Goal: Task Accomplishment & Management: Use online tool/utility

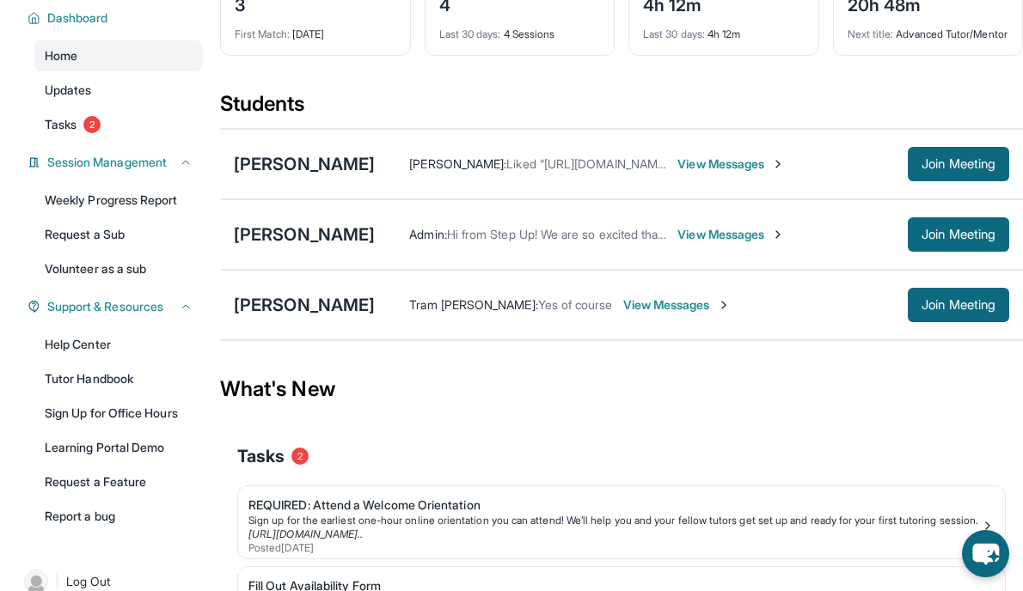
scroll to position [131, 0]
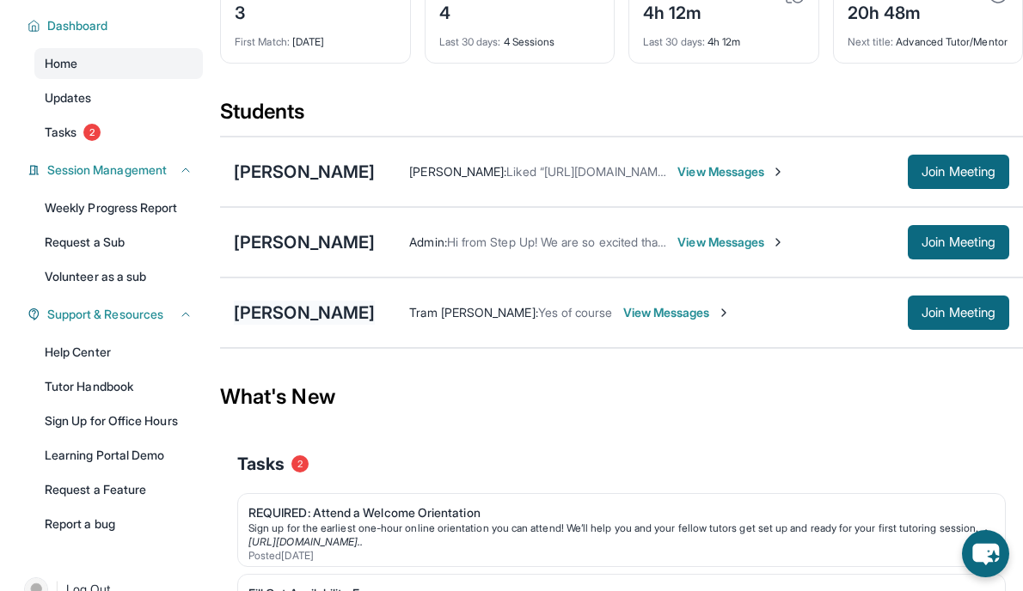
click at [375, 320] on div "[PERSON_NAME]" at bounding box center [304, 313] width 141 height 24
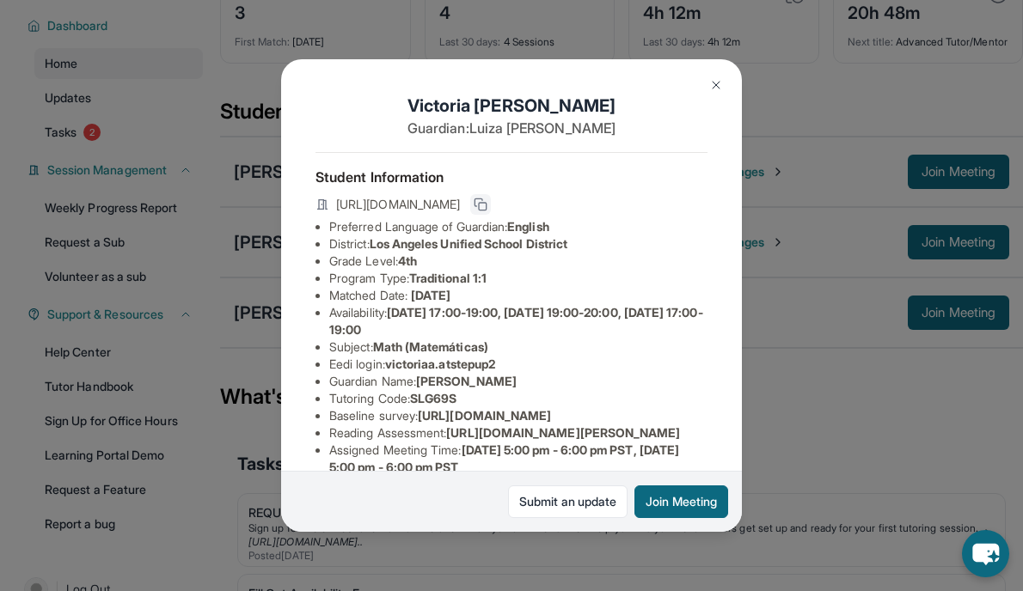
click at [487, 207] on icon at bounding box center [481, 205] width 14 height 14
click at [714, 84] on img at bounding box center [716, 85] width 14 height 14
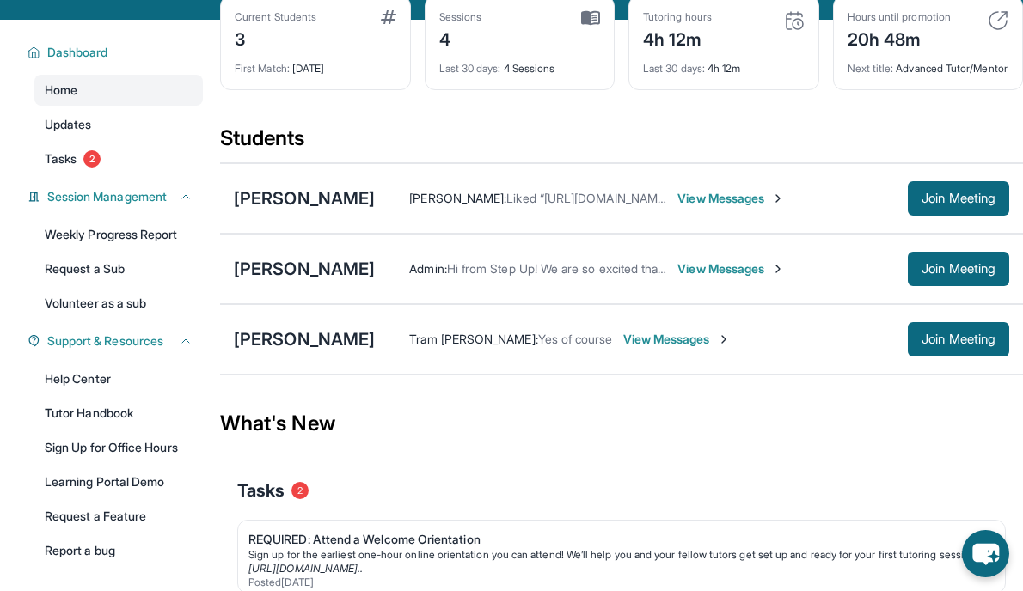
scroll to position [95, 0]
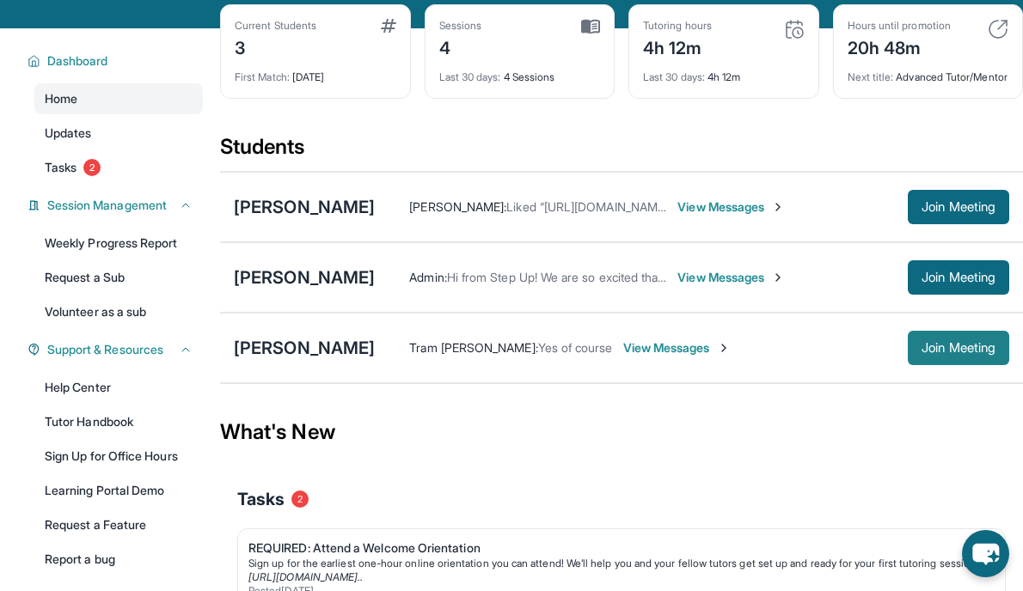
click at [968, 353] on span "Join Meeting" at bounding box center [959, 348] width 74 height 10
click at [370, 358] on div "[PERSON_NAME]" at bounding box center [304, 348] width 141 height 24
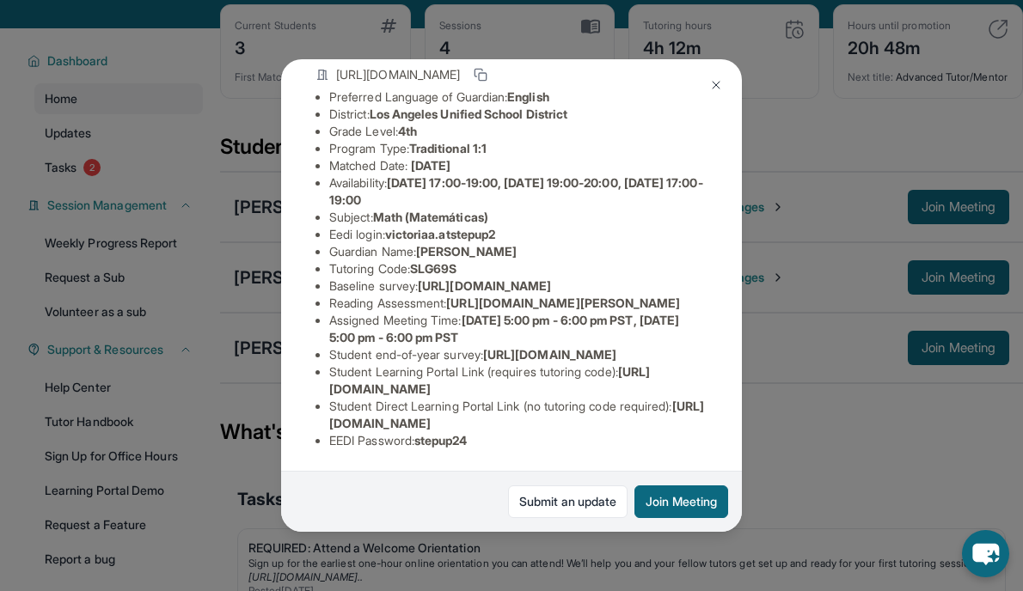
scroll to position [267, 0]
drag, startPoint x: 633, startPoint y: 427, endPoint x: 689, endPoint y: 427, distance: 55.9
click at [689, 427] on li "Student Direct Learning Portal Link (no tutoring code required) : [URL][DOMAIN_…" at bounding box center [518, 415] width 378 height 34
copy span "SLG69S"
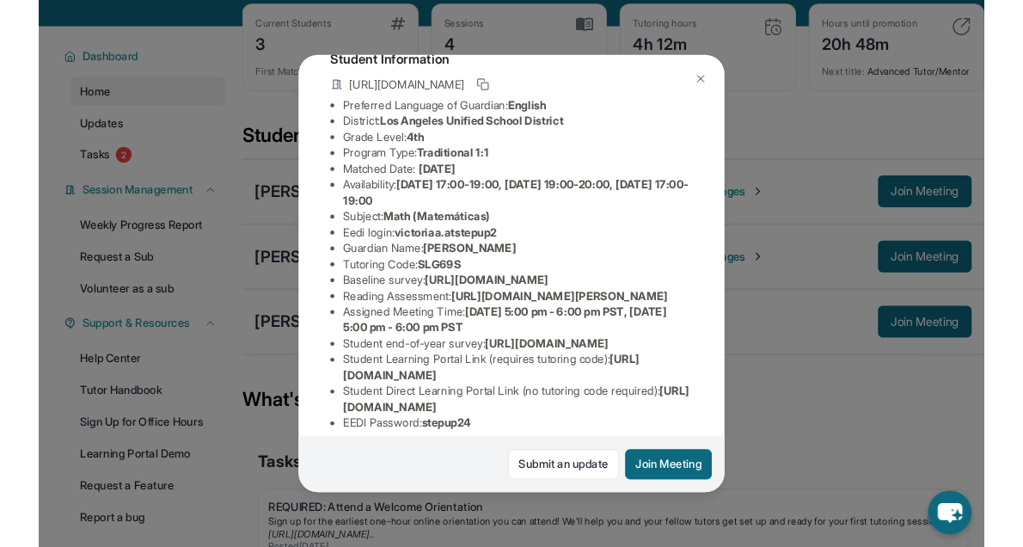
scroll to position [113, 0]
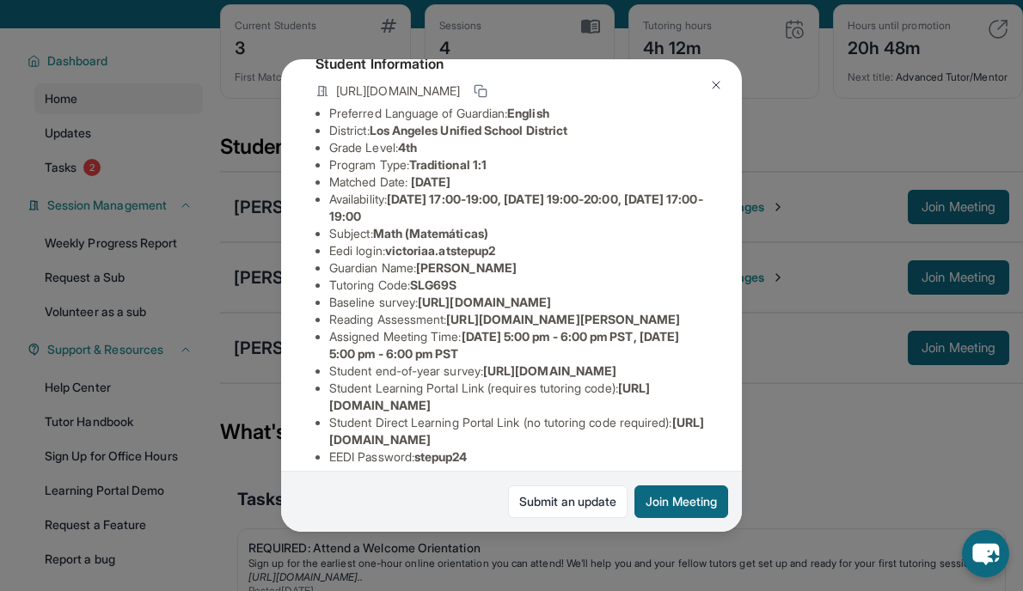
drag, startPoint x: 456, startPoint y: 371, endPoint x: 725, endPoint y: 389, distance: 269.7
click at [680, 327] on span "[URL][DOMAIN_NAME][PERSON_NAME]" at bounding box center [563, 319] width 234 height 15
copy span "[URL][DOMAIN_NAME][PERSON_NAME]"
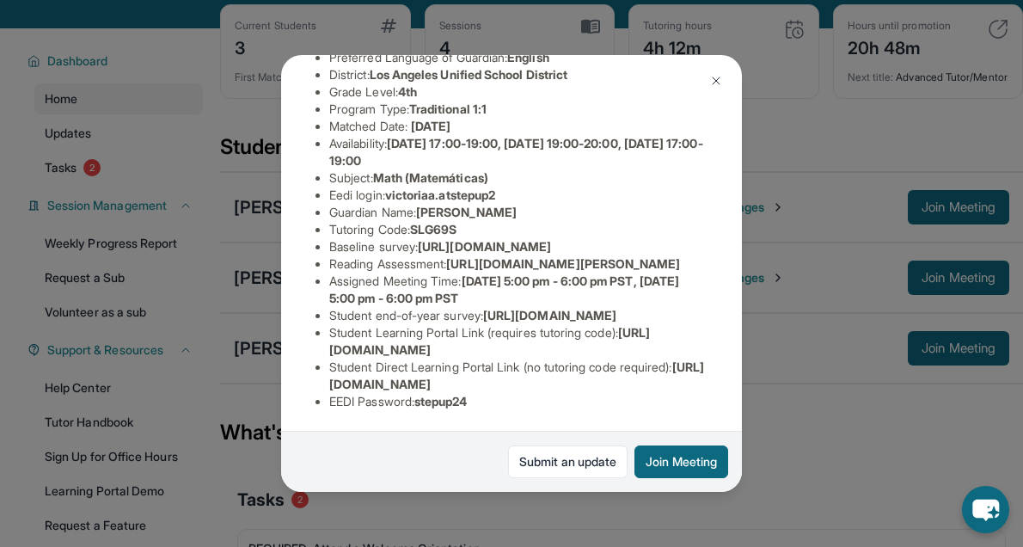
scroll to position [291, 0]
click at [714, 77] on img at bounding box center [716, 81] width 14 height 14
